Goal: Information Seeking & Learning: Learn about a topic

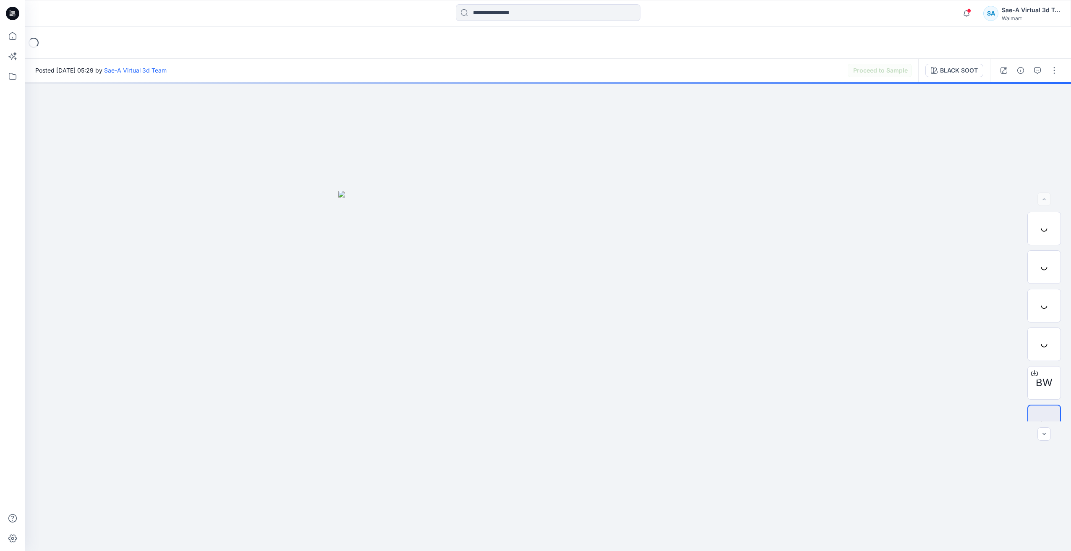
click at [12, 14] on icon at bounding box center [12, 13] width 13 height 13
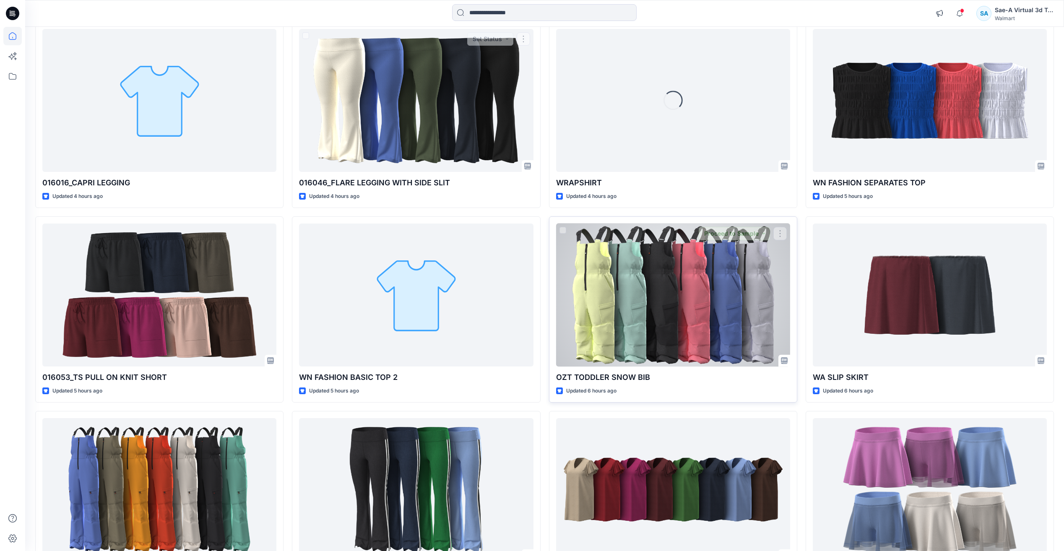
scroll to position [766, 0]
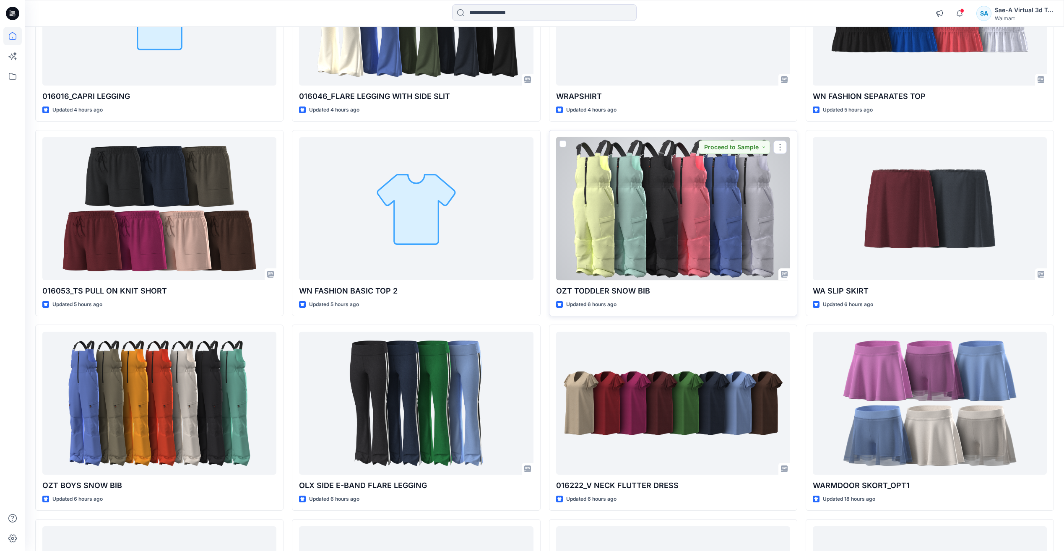
click at [690, 226] on div at bounding box center [673, 208] width 234 height 143
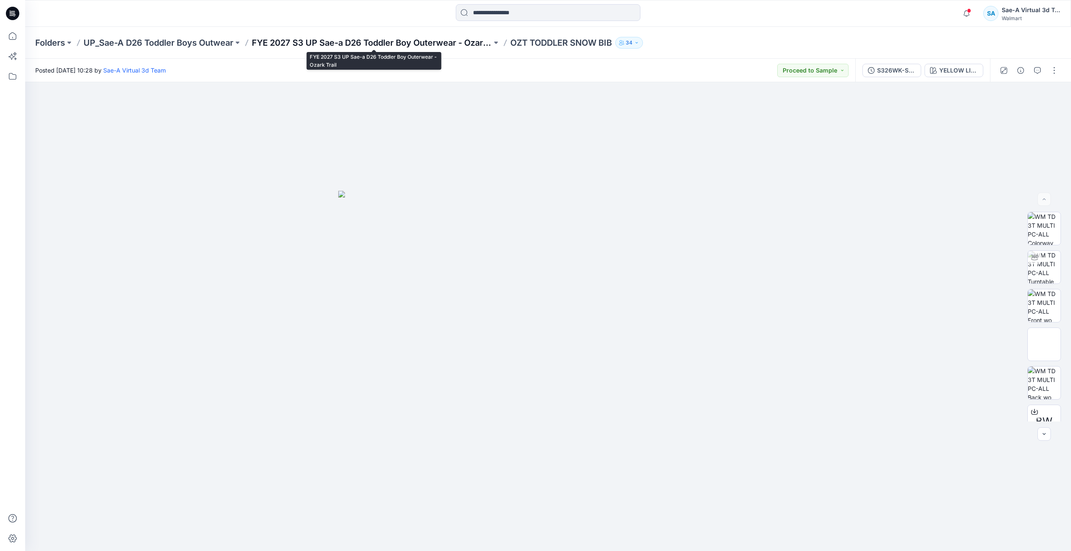
click at [393, 42] on p "FYE 2027 S3 UP Sae-a D26 Toddler Boy Outerwear - Ozark Trail" at bounding box center [372, 43] width 240 height 12
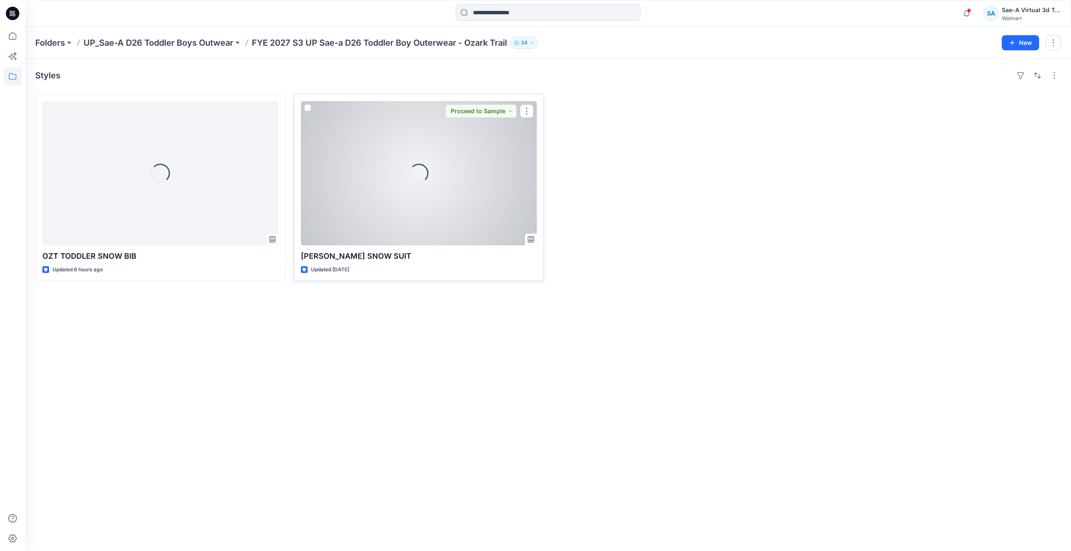
click at [365, 201] on div "Loading..." at bounding box center [419, 173] width 236 height 144
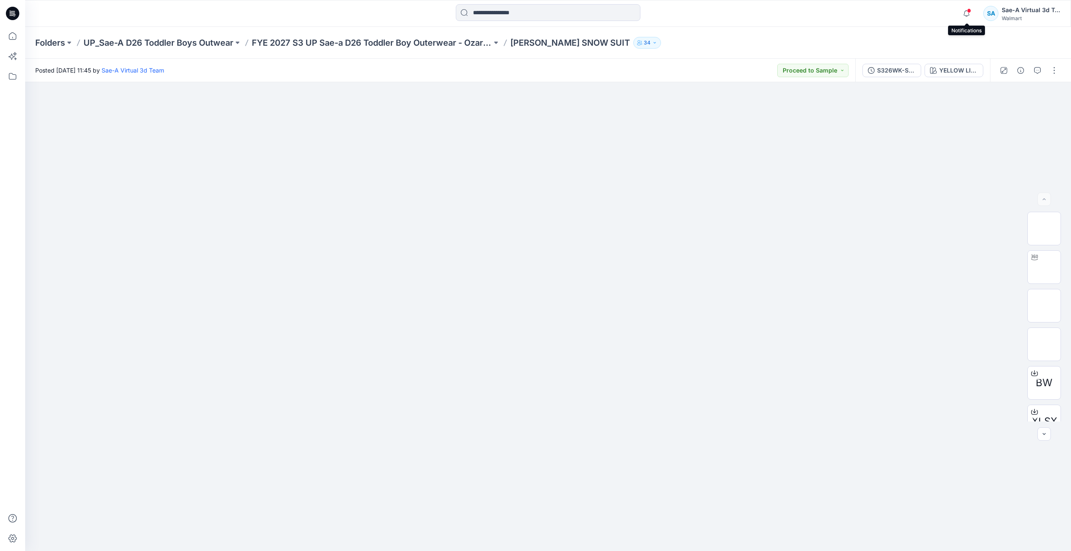
click at [968, 12] on span at bounding box center [969, 10] width 4 height 5
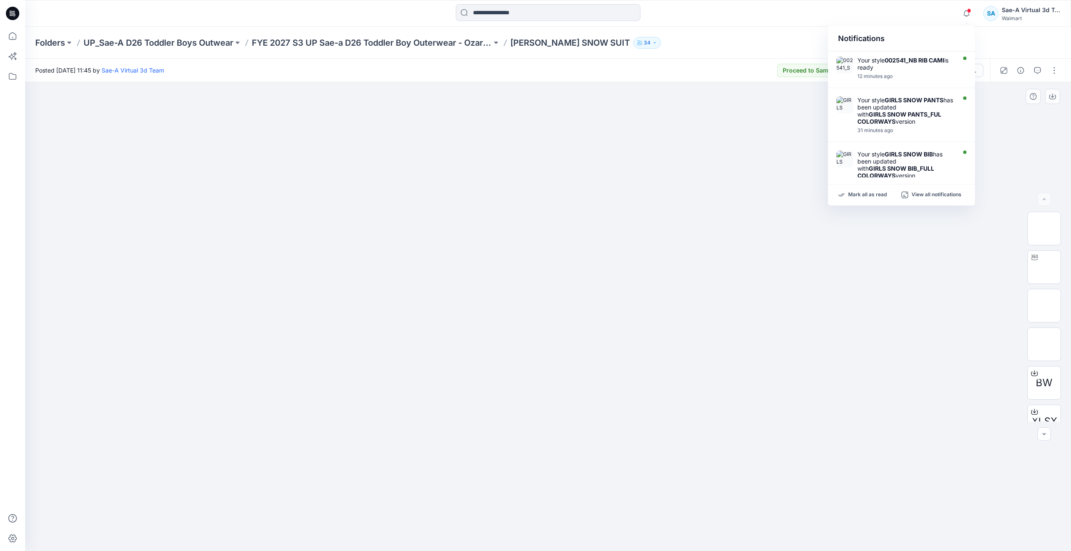
click at [726, 484] on div at bounding box center [547, 316] width 1045 height 469
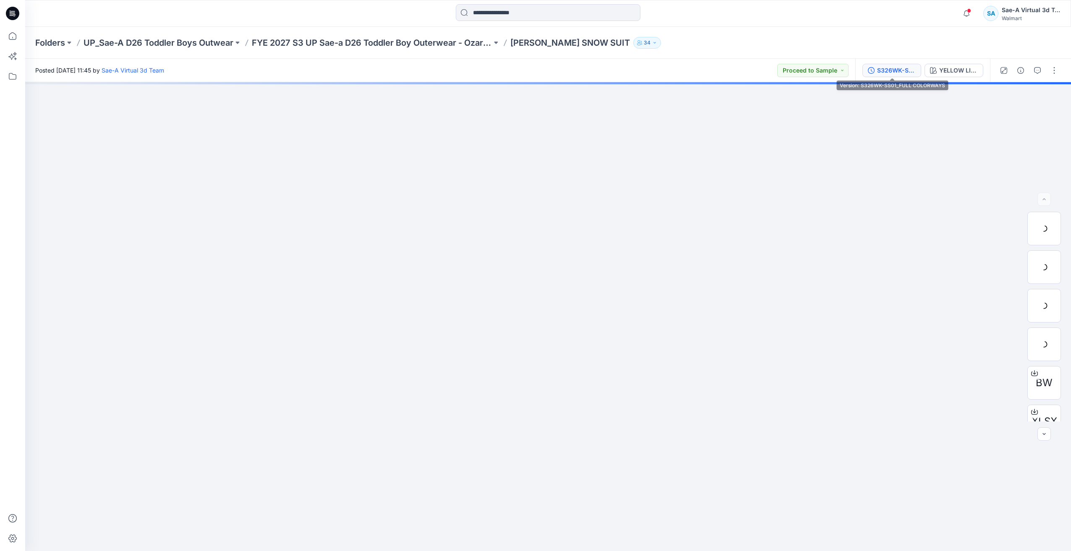
click at [888, 73] on div "S326WK-SS01_FULL COLORWAYS" at bounding box center [896, 70] width 39 height 9
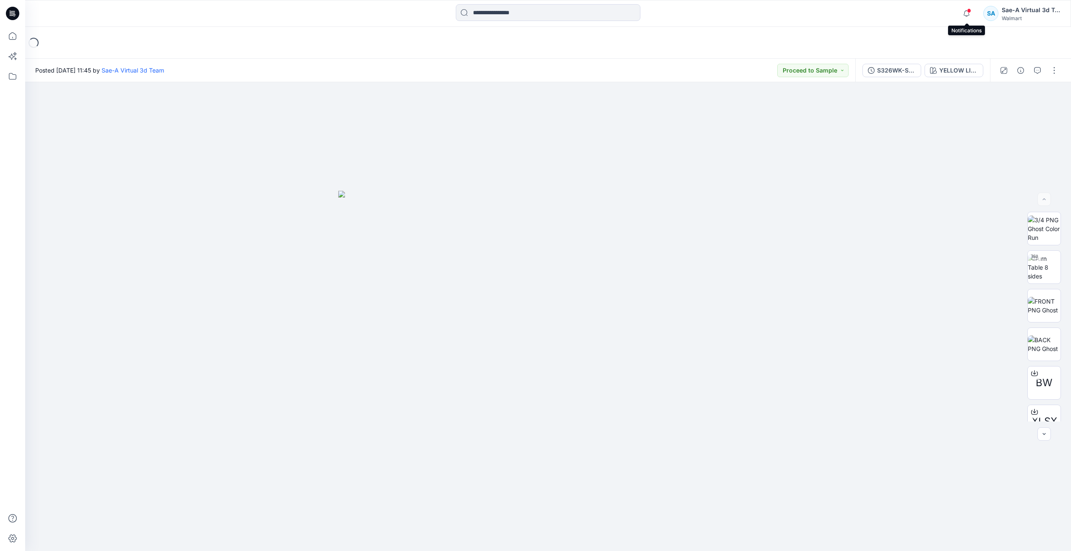
click at [968, 12] on span at bounding box center [969, 10] width 4 height 5
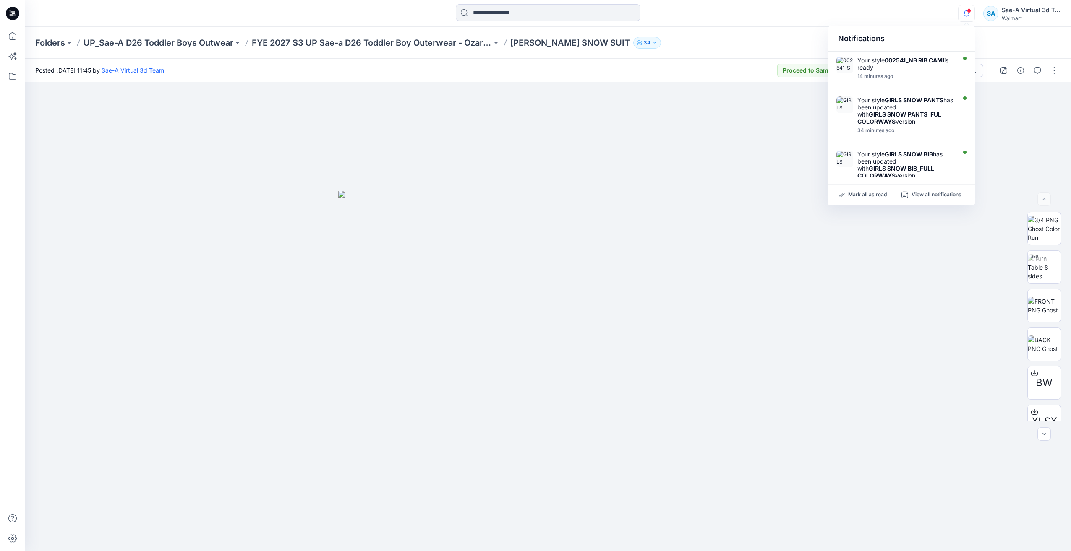
click at [1019, 44] on div "Folders UP_Sae-A D26 Toddler Boys Outwear FYE 2027 S3 UP Sae-a D26 Toddler Boy …" at bounding box center [547, 43] width 1045 height 32
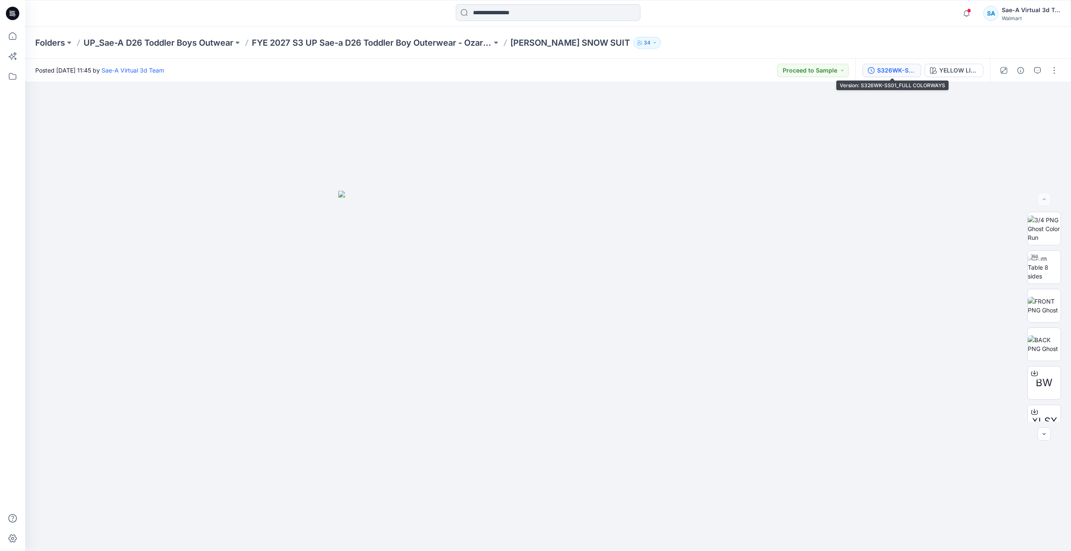
click at [898, 69] on div "S326WK-SS01_FULL COLORWAYS" at bounding box center [896, 70] width 39 height 9
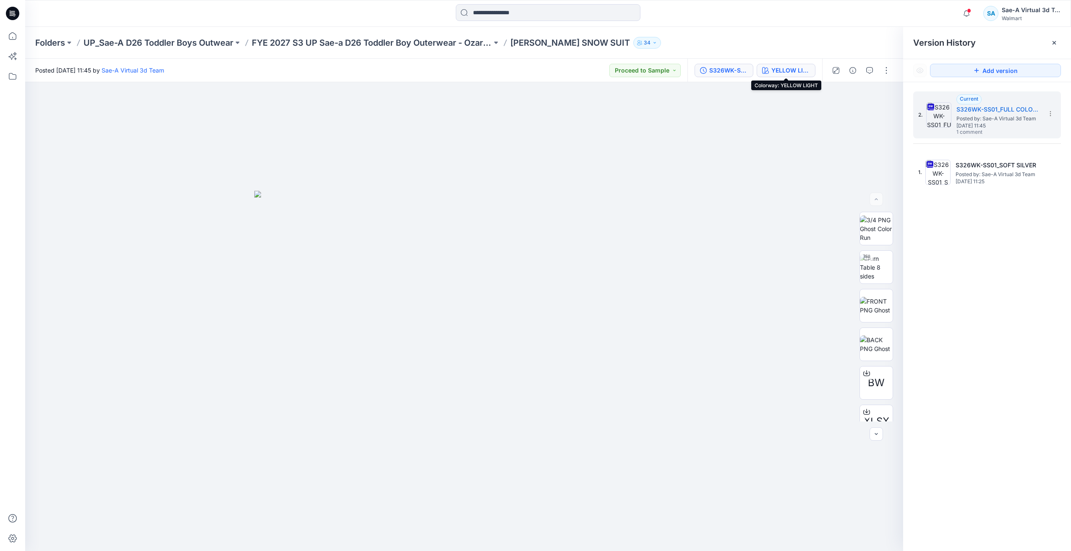
click at [791, 72] on div "YELLOW LIGHT" at bounding box center [790, 70] width 39 height 9
